Goal: Find specific page/section: Find specific page/section

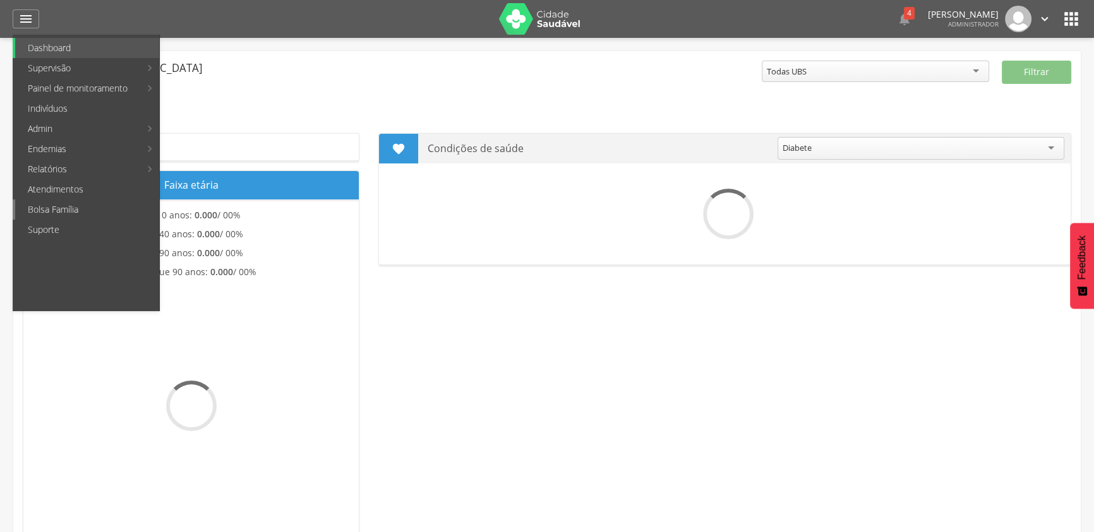
click at [45, 211] on link "Bolsa Família" at bounding box center [87, 210] width 144 height 20
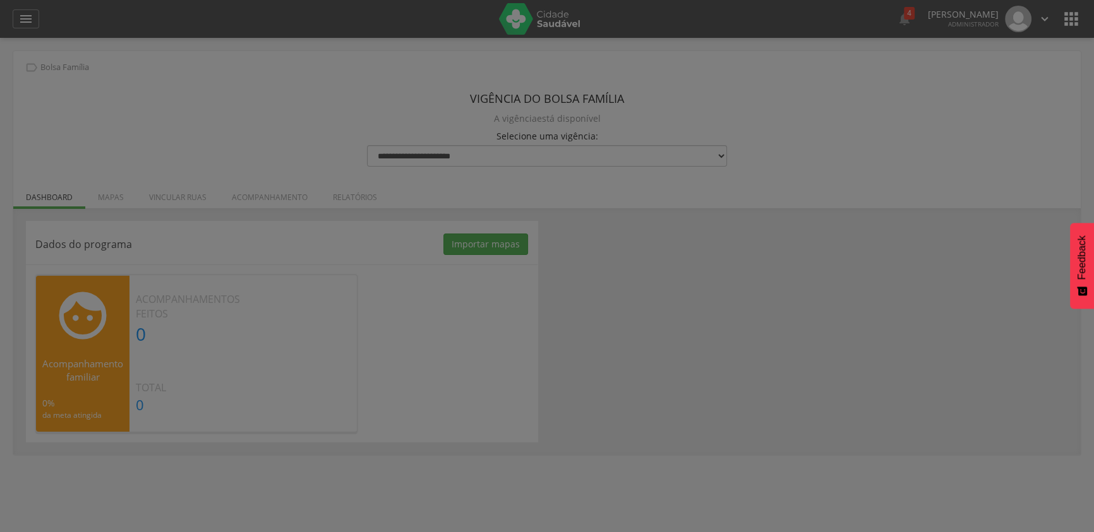
type input "**********"
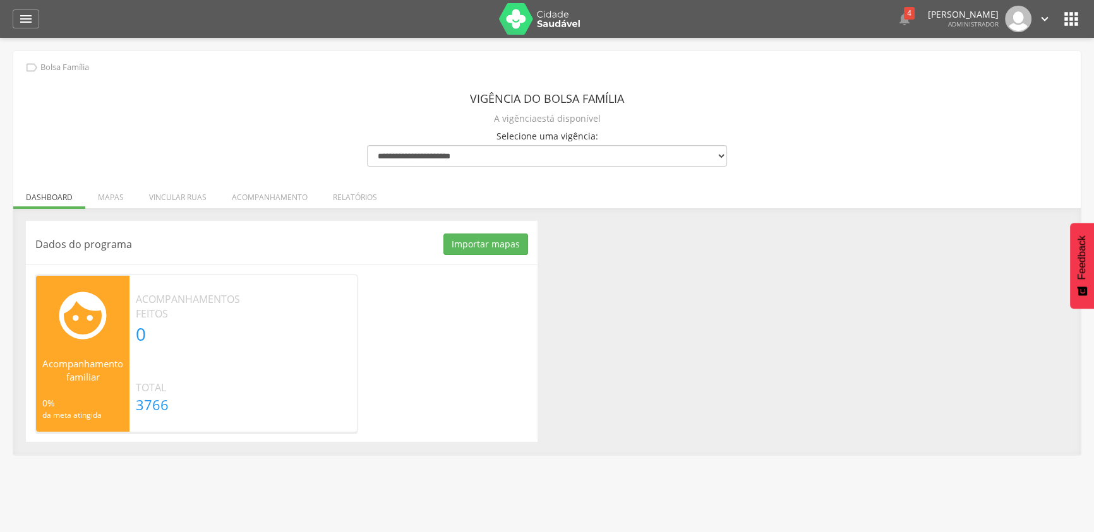
click at [151, 200] on li "Vincular ruas" at bounding box center [177, 194] width 83 height 30
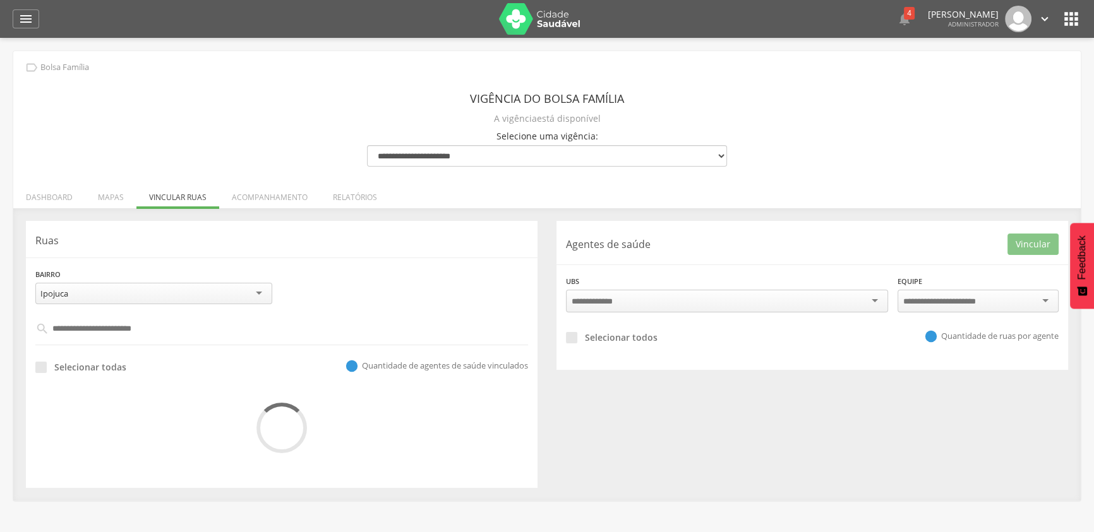
click at [115, 201] on li "Mapas" at bounding box center [110, 194] width 51 height 30
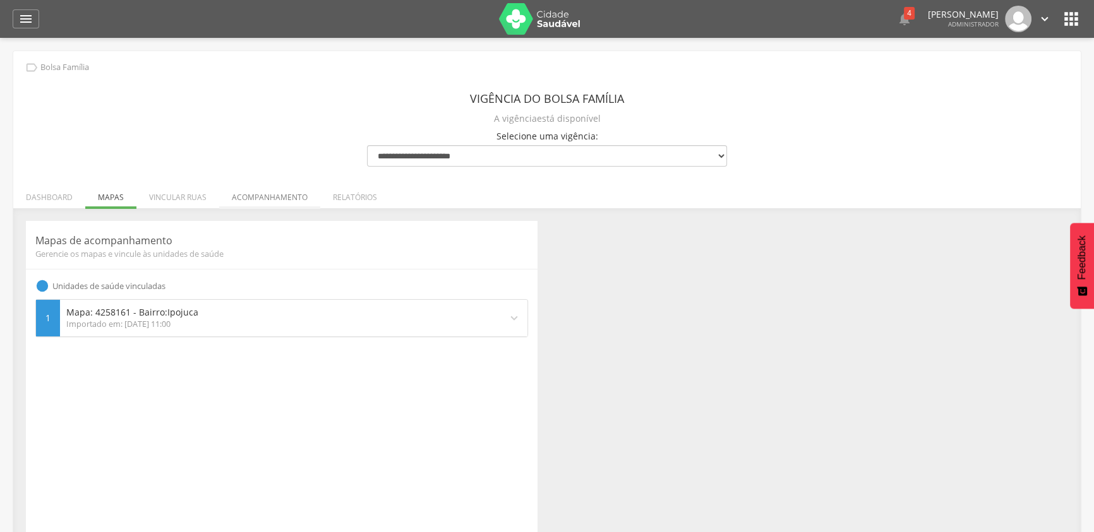
click at [251, 201] on li "Acompanhamento" at bounding box center [269, 194] width 101 height 30
click at [333, 200] on li "Relatórios" at bounding box center [354, 194] width 69 height 30
